Goal: Task Accomplishment & Management: Manage account settings

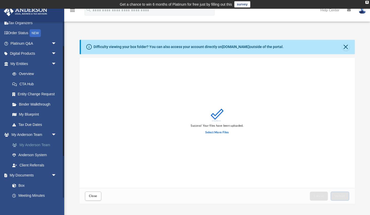
scroll to position [41, 0]
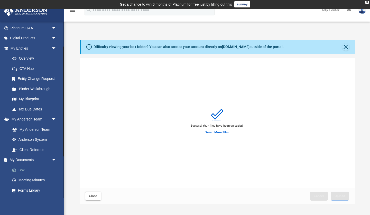
click at [26, 167] on link "Box" at bounding box center [35, 170] width 57 height 10
click at [23, 167] on link "Box" at bounding box center [35, 170] width 57 height 10
click at [19, 168] on link "Box" at bounding box center [35, 170] width 57 height 10
click at [147, 46] on button "Close" at bounding box center [346, 46] width 7 height 7
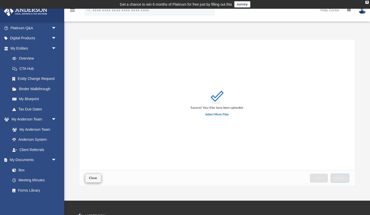
click at [96, 177] on span "Close" at bounding box center [93, 178] width 8 height 3
click at [92, 179] on span "Close" at bounding box center [93, 178] width 8 height 3
click at [23, 166] on link "Box" at bounding box center [35, 170] width 57 height 10
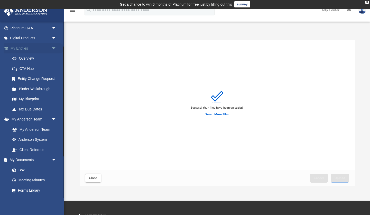
click at [21, 47] on link "My Entities arrow_drop_down" at bounding box center [34, 48] width 61 height 10
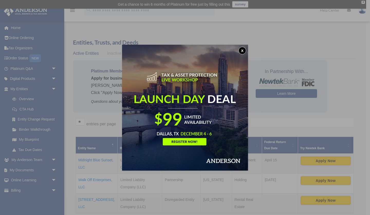
click at [30, 168] on div "x" at bounding box center [185, 107] width 370 height 215
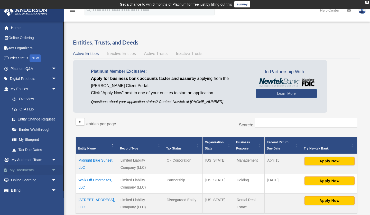
click at [53, 167] on span "arrow_drop_down" at bounding box center [56, 170] width 10 height 11
click at [23, 179] on link "Box" at bounding box center [35, 180] width 57 height 10
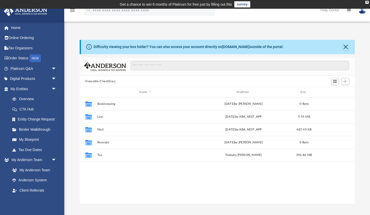
scroll to position [117, 276]
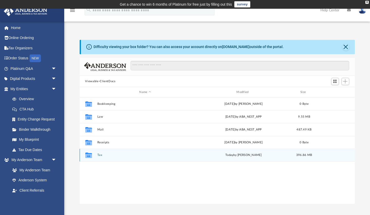
click at [89, 155] on icon "grid" at bounding box center [88, 156] width 7 height 4
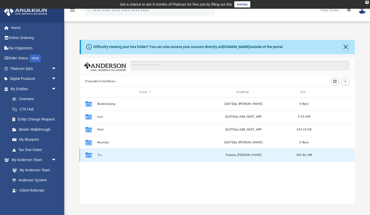
click at [90, 156] on icon "grid" at bounding box center [88, 156] width 7 height 4
click at [99, 155] on button "Tax" at bounding box center [145, 155] width 96 height 3
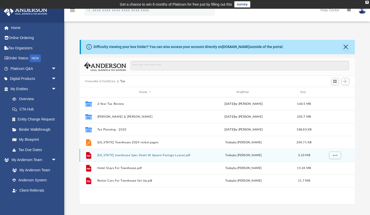
click at [116, 156] on button "Alabama townhouse Spec Sheet W Square Footage Layout.pdf" at bounding box center [145, 155] width 96 height 3
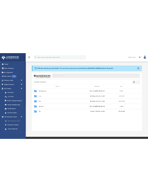
scroll to position [0, 0]
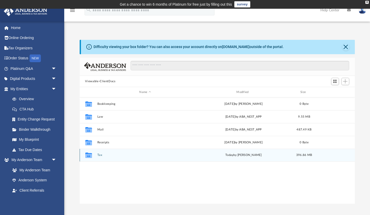
click at [101, 156] on button "Tax" at bounding box center [145, 155] width 96 height 3
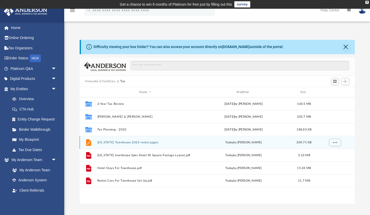
click at [101, 143] on button "Alabama Townhouse 2024 rental.pages" at bounding box center [145, 142] width 96 height 3
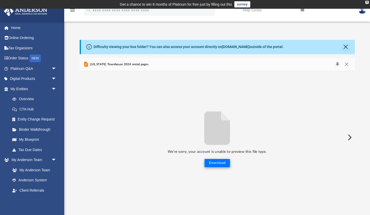
click at [219, 163] on button "Download" at bounding box center [217, 163] width 25 height 8
click at [135, 63] on span "Alabama Townhouse 2024 rental.pages" at bounding box center [118, 64] width 59 height 5
click at [116, 66] on span "Alabama Townhouse 2024 rental.pages" at bounding box center [118, 64] width 59 height 5
click at [92, 64] on span "Alabama Townhouse 2024 rental.pages" at bounding box center [118, 64] width 59 height 5
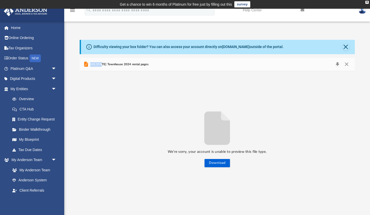
click at [92, 64] on span "Alabama Townhouse 2024 rental.pages" at bounding box center [118, 64] width 59 height 5
click at [87, 63] on icon "Preview" at bounding box center [86, 64] width 4 height 5
click at [350, 65] on button "Close" at bounding box center [346, 64] width 9 height 7
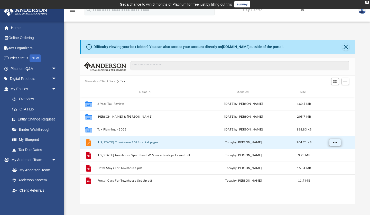
click at [331, 142] on button "More options" at bounding box center [335, 143] width 12 height 8
click at [329, 153] on li "Preview" at bounding box center [330, 152] width 15 height 5
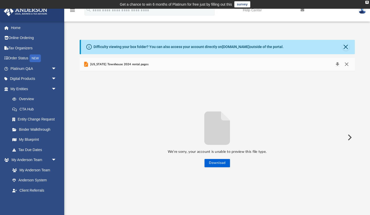
click at [347, 64] on button "Close" at bounding box center [346, 64] width 9 height 7
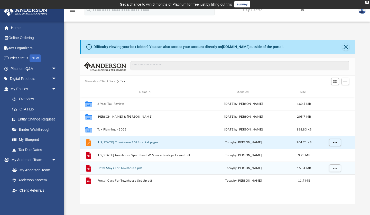
click at [116, 168] on button "Hotel Stays For Townhouse.pdf" at bounding box center [145, 168] width 96 height 3
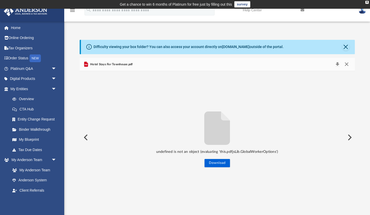
click at [347, 63] on button "Close" at bounding box center [346, 64] width 9 height 7
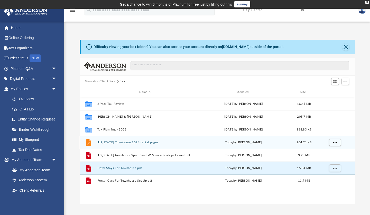
click at [241, 142] on div "today by Mia Salmieri" at bounding box center [244, 142] width 96 height 5
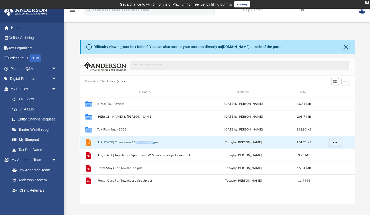
click at [136, 142] on button "[US_STATE] Townhouse 2024 rental.pages" at bounding box center [145, 142] width 96 height 3
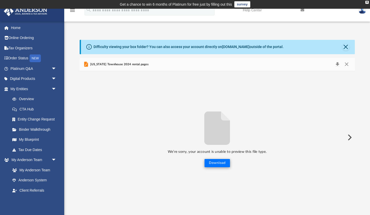
click at [216, 164] on button "Download" at bounding box center [217, 163] width 25 height 8
click at [147, 138] on div "We’re sorry, your account is unable to preview this file type. Download" at bounding box center [218, 138] width 276 height 60
click at [338, 63] on button "Download" at bounding box center [337, 64] width 9 height 7
click at [232, 31] on div "Difficulty viewing your box folder? You can also access your account directly o…" at bounding box center [217, 116] width 306 height 175
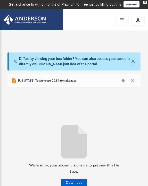
scroll to position [117, 133]
click at [134, 61] on button "Close" at bounding box center [133, 61] width 4 height 7
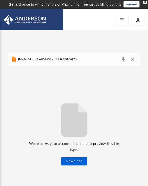
click at [132, 60] on button "Close" at bounding box center [132, 59] width 9 height 7
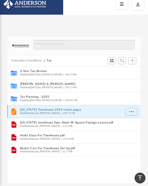
scroll to position [15, 0]
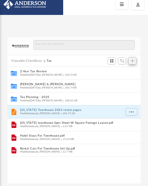
click at [132, 59] on span "Add" at bounding box center [132, 61] width 4 height 4
click at [123, 70] on li "Upload" at bounding box center [125, 70] width 16 height 5
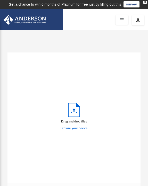
scroll to position [77, 0]
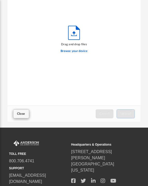
click at [18, 111] on button "Close" at bounding box center [21, 113] width 16 height 9
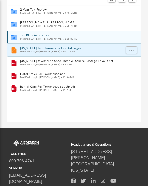
click at [41, 38] on span "Modified Fri Jul 11 2025 by Barley Bowler" at bounding box center [41, 39] width 42 height 3
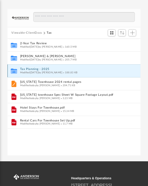
scroll to position [43, 0]
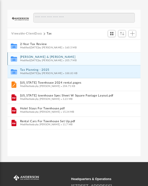
click at [62, 59] on span "Modified Tue Aug 26 2025 by Emely Villa" at bounding box center [41, 60] width 42 height 3
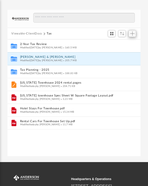
click at [132, 33] on span "Add" at bounding box center [132, 33] width 4 height 4
click at [123, 43] on li "Upload" at bounding box center [125, 43] width 16 height 5
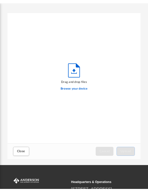
scroll to position [130, 133]
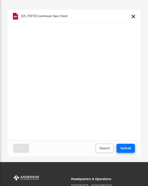
click at [126, 147] on span "Upload" at bounding box center [125, 148] width 11 height 3
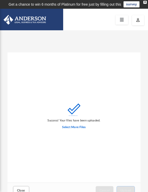
scroll to position [0, 0]
click at [77, 127] on label "Select More Files" at bounding box center [73, 127] width 23 height 5
click at [0, 0] on input "Select More Files" at bounding box center [0, 0] width 0 height 0
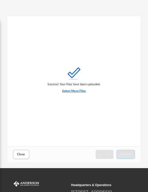
scroll to position [36, 0]
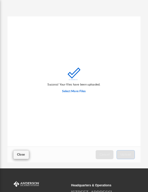
click at [24, 155] on span "Close" at bounding box center [21, 154] width 8 height 3
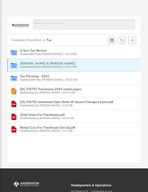
click at [59, 67] on span "Modified Tue Aug 26 2025 by Emely Villa" at bounding box center [41, 67] width 42 height 3
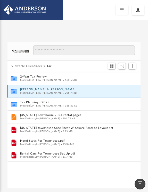
scroll to position [10, 0]
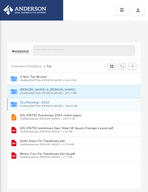
click at [45, 103] on button "Tax Planning - 2025" at bounding box center [70, 102] width 101 height 3
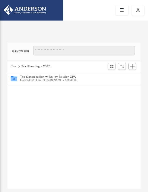
click at [13, 66] on button "Tax" at bounding box center [13, 66] width 5 height 5
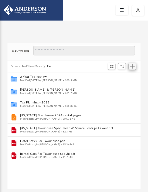
click at [134, 65] on span "Add" at bounding box center [132, 66] width 4 height 4
click at [124, 76] on li "Upload" at bounding box center [125, 76] width 16 height 5
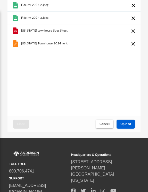
scroll to position [67, 0]
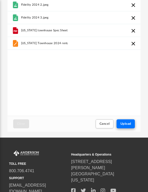
click at [128, 123] on span "Upload" at bounding box center [125, 123] width 11 height 3
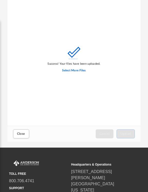
scroll to position [72, 0]
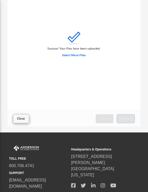
click at [19, 118] on span "Close" at bounding box center [21, 118] width 8 height 3
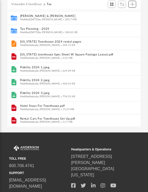
scroll to position [12, 0]
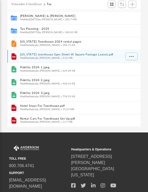
click at [50, 55] on button "Alabama townhouse Spec Sheet W Square Footage Layout.pdf" at bounding box center [70, 54] width 101 height 3
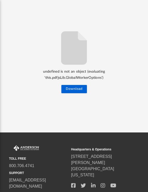
scroll to position [66, 0]
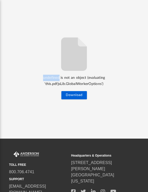
click at [50, 55] on div "undefined is not an object (evaluating 'this.pdfjsLib.GlobalWorkerOptions') Dow…" at bounding box center [73, 67] width 133 height 66
click at [72, 94] on button "Download" at bounding box center [73, 95] width 25 height 8
